Goal: Information Seeking & Learning: Learn about a topic

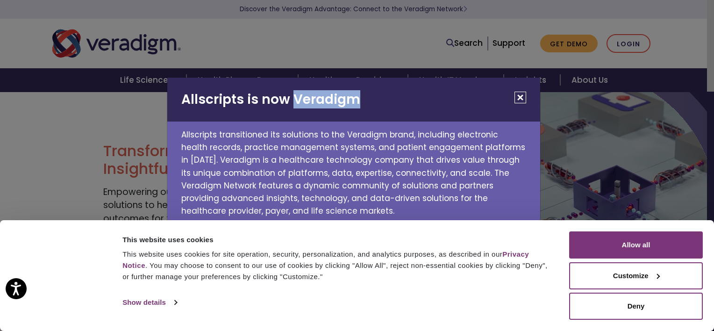
drag, startPoint x: 349, startPoint y: 101, endPoint x: 294, endPoint y: 101, distance: 54.2
click at [294, 101] on h2 "Allscripts is now Veradigm" at bounding box center [353, 100] width 373 height 44
copy h2 "Veradigm"
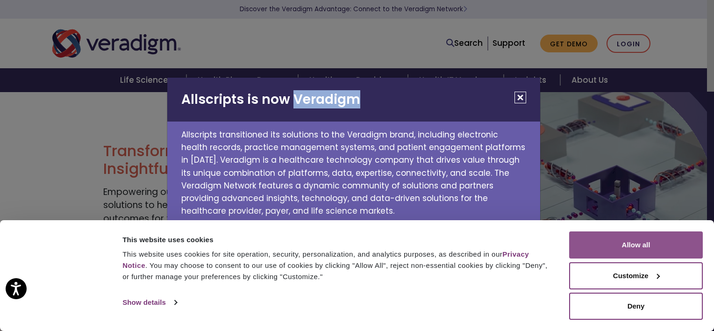
click at [596, 251] on button "Allow all" at bounding box center [636, 244] width 134 height 27
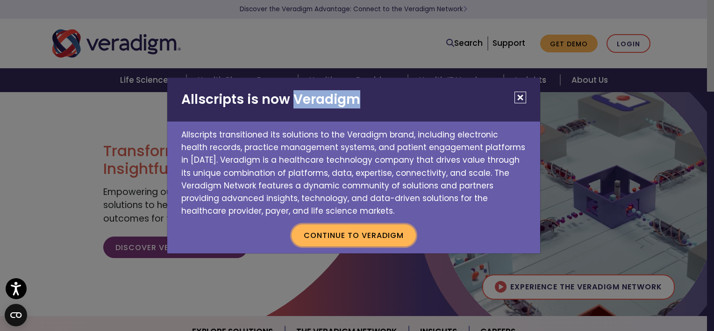
click at [365, 237] on button "Continue to Veradigm" at bounding box center [354, 235] width 124 height 22
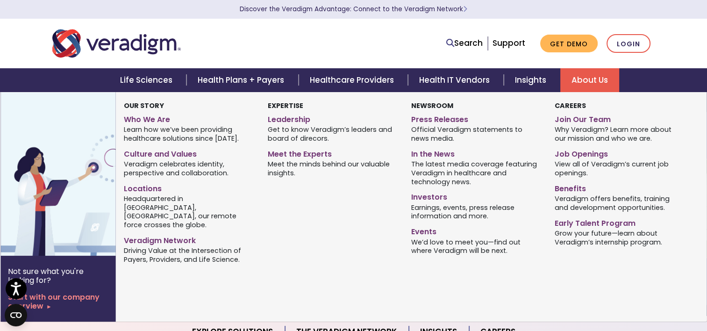
click at [580, 83] on link "About Us" at bounding box center [589, 80] width 59 height 24
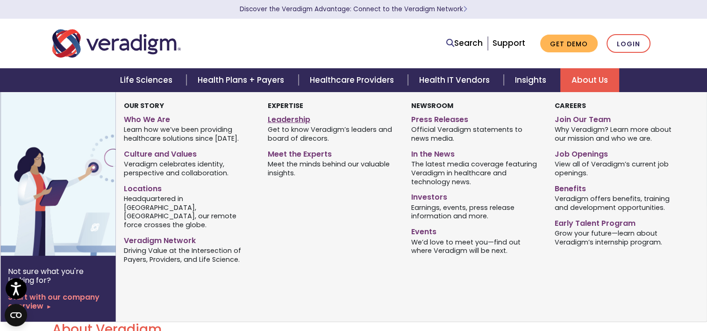
click at [298, 120] on link "Leadership" at bounding box center [332, 118] width 129 height 14
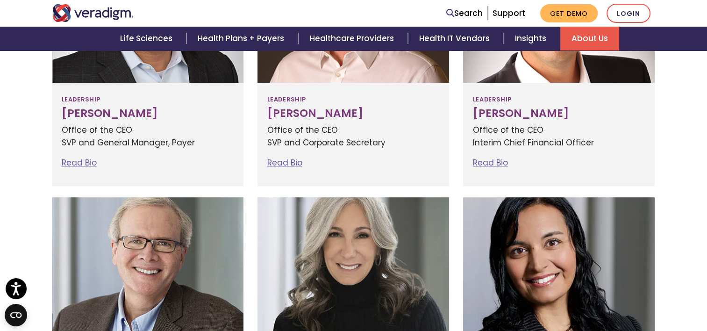
scroll to position [421, 0]
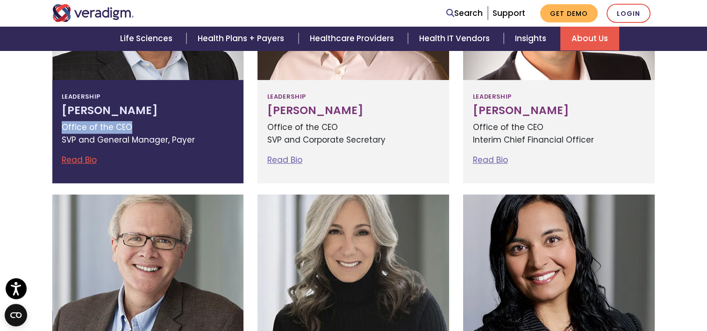
drag, startPoint x: 132, startPoint y: 128, endPoint x: 64, endPoint y: 125, distance: 68.3
click at [64, 125] on p "Office of the CEO SVP and General Manager, Payer" at bounding box center [148, 133] width 173 height 25
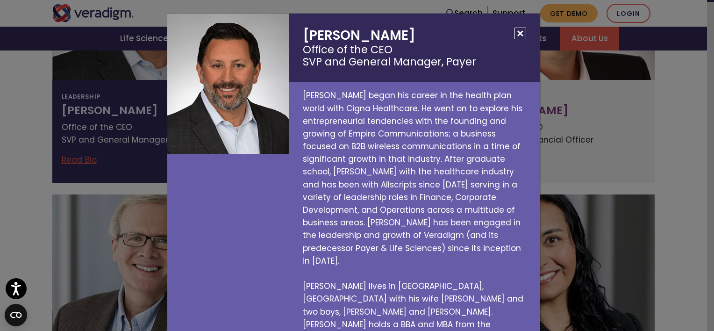
drag, startPoint x: 64, startPoint y: 125, endPoint x: 77, endPoint y: 127, distance: 13.7
drag, startPoint x: 77, startPoint y: 127, endPoint x: 65, endPoint y: 126, distance: 11.7
drag, startPoint x: 65, startPoint y: 126, endPoint x: 16, endPoint y: 132, distance: 49.4
click at [17, 132] on div "Jay Bhattacharyya Office of the CEO SVP and General Manager, Payer Jay began hi…" at bounding box center [357, 165] width 714 height 331
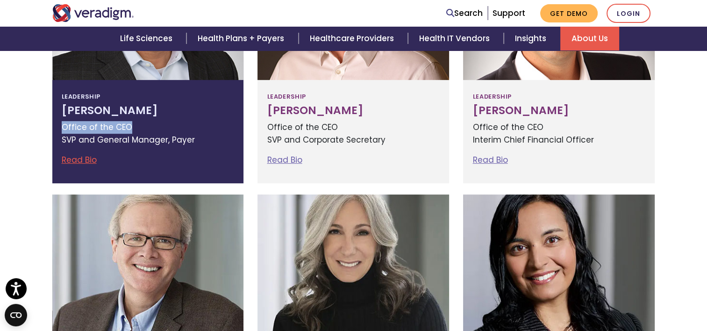
drag, startPoint x: 115, startPoint y: 126, endPoint x: 62, endPoint y: 126, distance: 52.8
click at [62, 126] on p "Office of the CEO SVP and General Manager, Payer" at bounding box center [148, 133] width 173 height 25
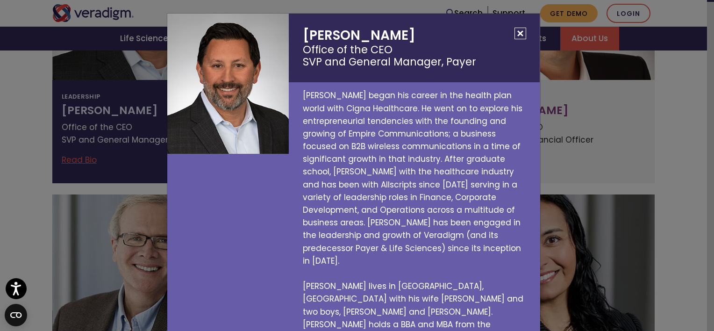
drag, startPoint x: 62, startPoint y: 126, endPoint x: 67, endPoint y: 127, distance: 5.2
drag, startPoint x: 67, startPoint y: 127, endPoint x: 37, endPoint y: 127, distance: 29.9
click at [37, 127] on div "Jay Bhattacharyya Office of the CEO SVP and General Manager, Payer Jay began hi…" at bounding box center [357, 165] width 714 height 331
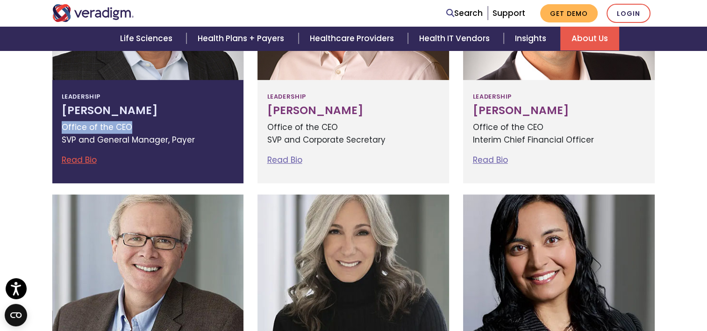
drag, startPoint x: 119, startPoint y: 125, endPoint x: 63, endPoint y: 129, distance: 55.7
click at [63, 129] on p "Office of the CEO SVP and General Manager, Payer" at bounding box center [148, 133] width 173 height 25
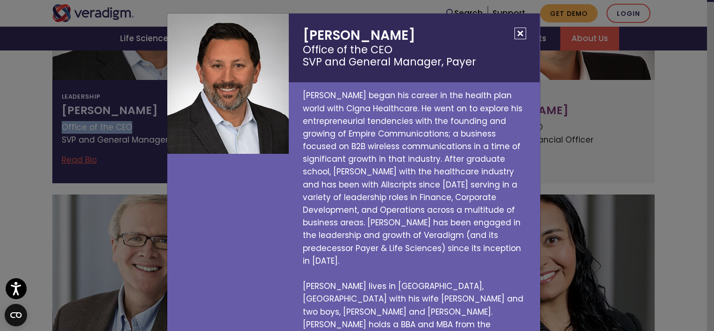
copy p "Office of the CEO"
click at [519, 39] on button "Close" at bounding box center [521, 34] width 12 height 12
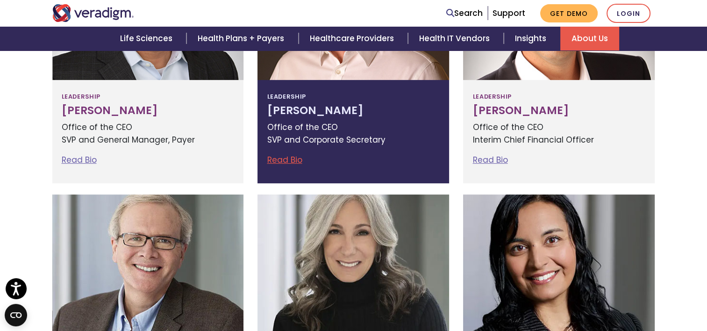
click at [307, 126] on p "Office of the CEO SVP and Corporate Secretary" at bounding box center [353, 133] width 173 height 25
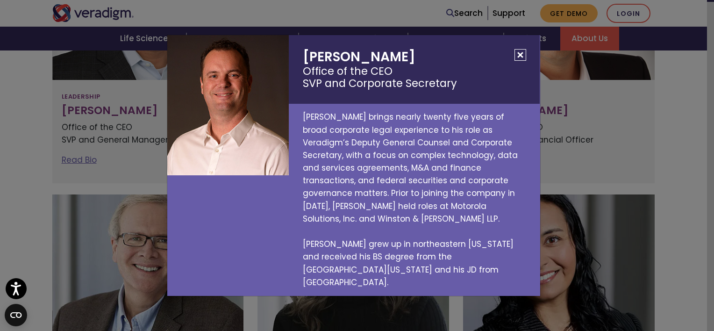
click at [520, 61] on button "Close" at bounding box center [521, 55] width 12 height 12
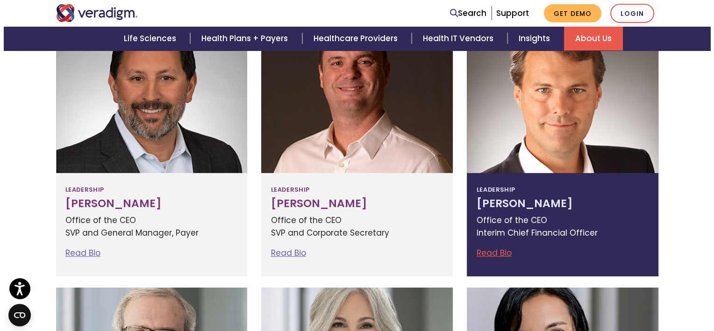
scroll to position [327, 0]
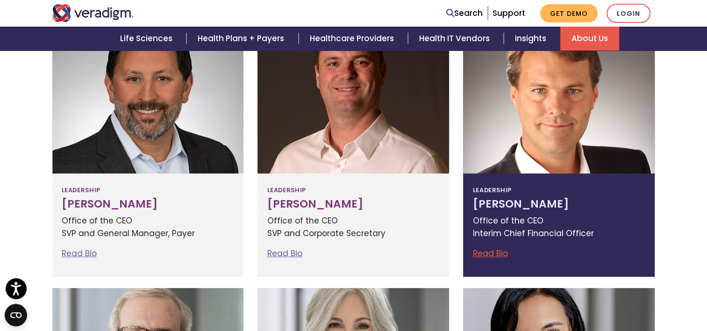
click at [524, 202] on h3 "Lee Westerfield" at bounding box center [559, 204] width 173 height 13
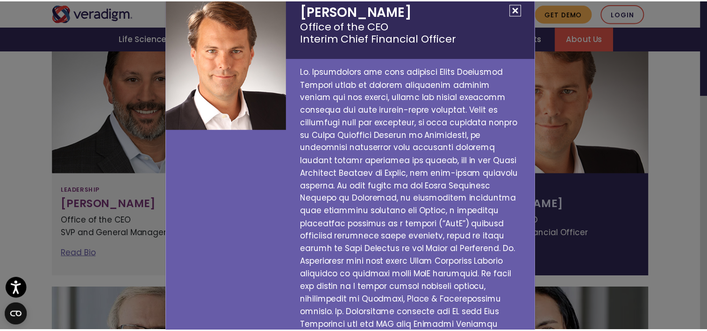
scroll to position [0, 0]
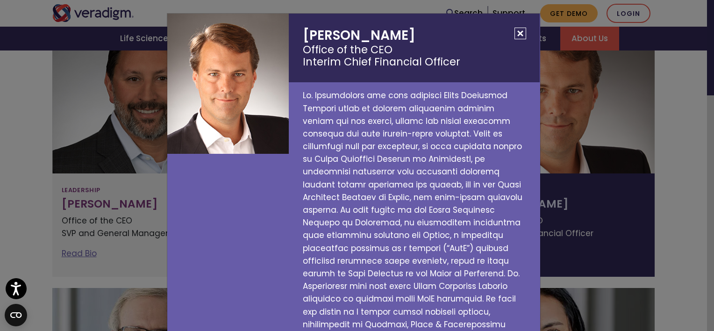
click at [516, 31] on button "Close" at bounding box center [521, 34] width 12 height 12
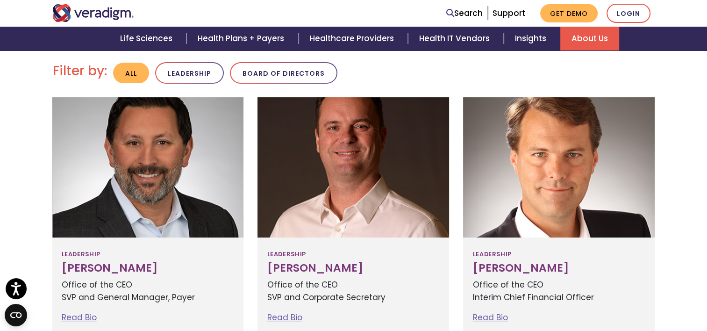
scroll to position [234, 0]
